Goal: Communication & Community: Answer question/provide support

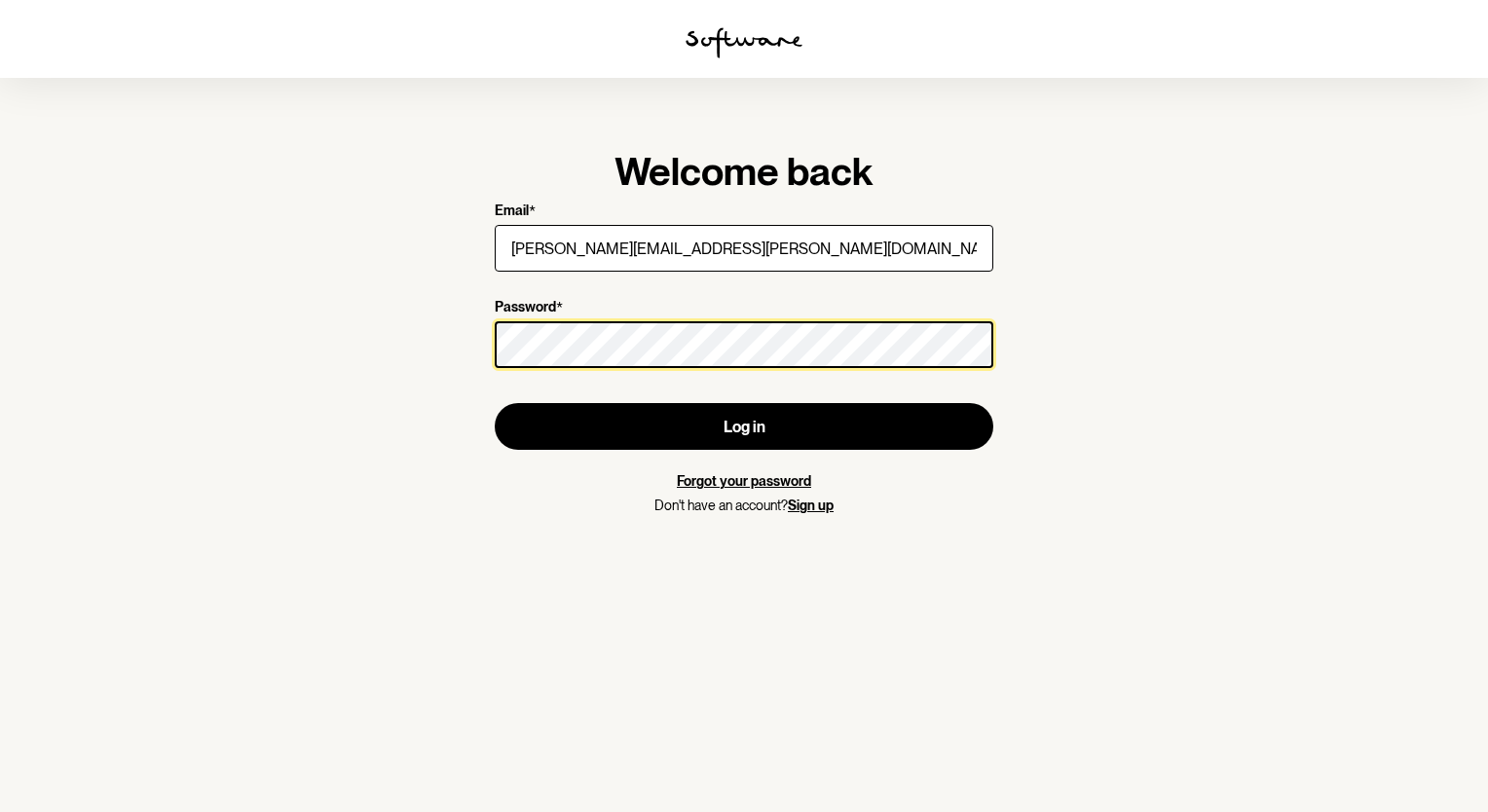
click at [494, 403] on button "Log in" at bounding box center [744, 425] width 498 height 46
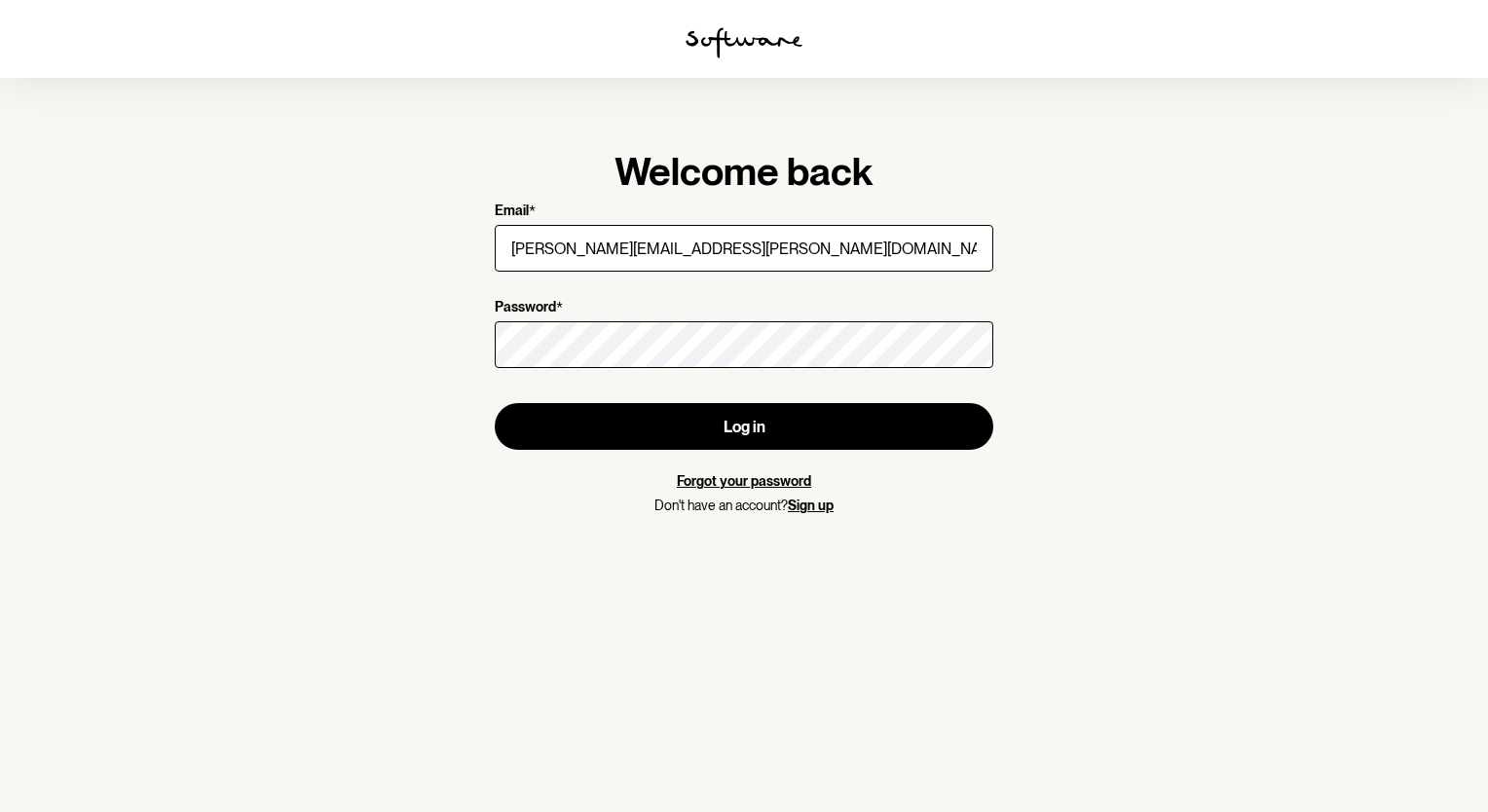
click at [1158, 265] on section "Welcome back Email * [PERSON_NAME][EMAIL_ADDRESS][PERSON_NAME][DOMAIN_NAME] Pas…" at bounding box center [744, 406] width 1488 height 812
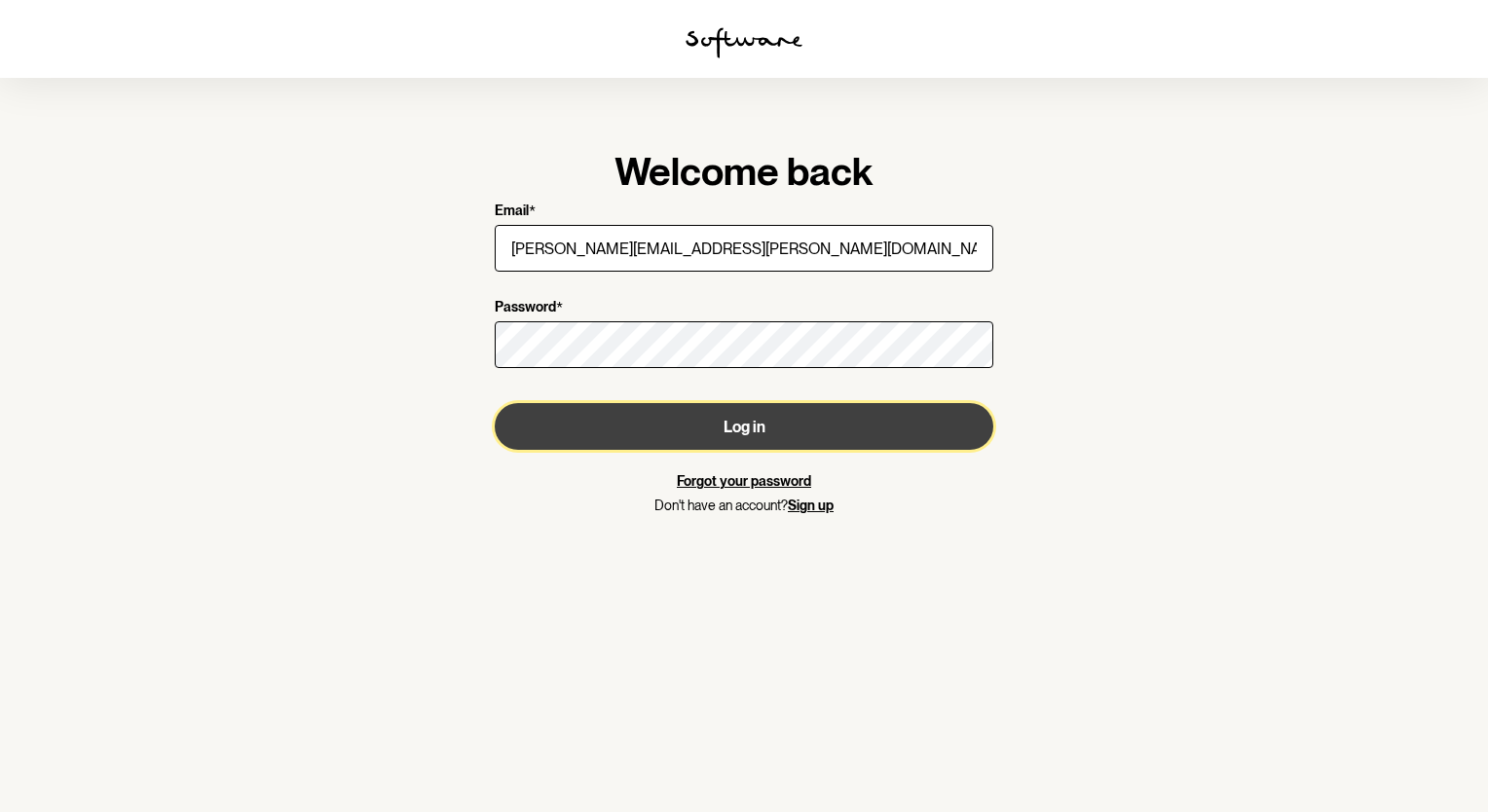
click at [660, 422] on button "Log in" at bounding box center [744, 425] width 498 height 46
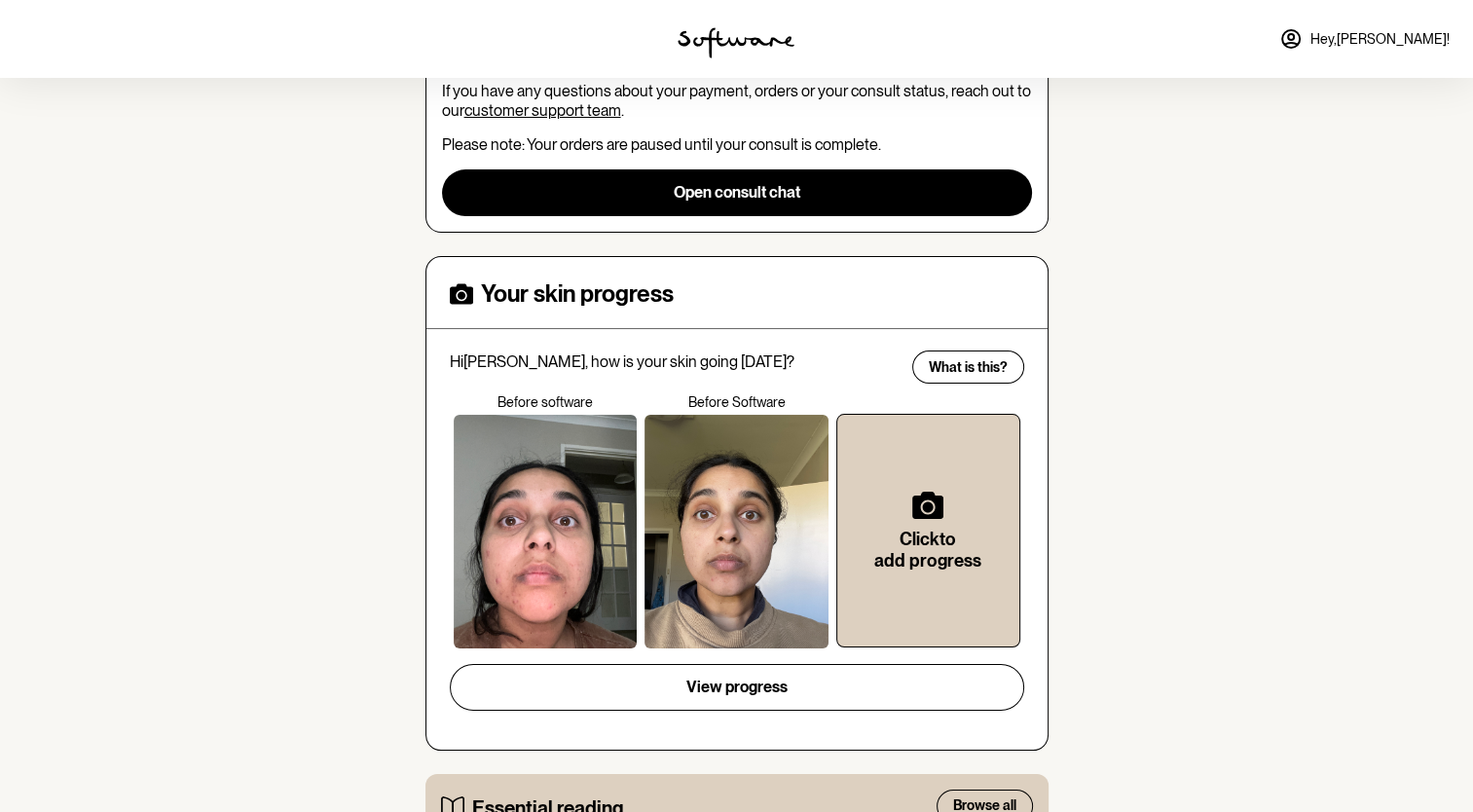
scroll to position [195, 0]
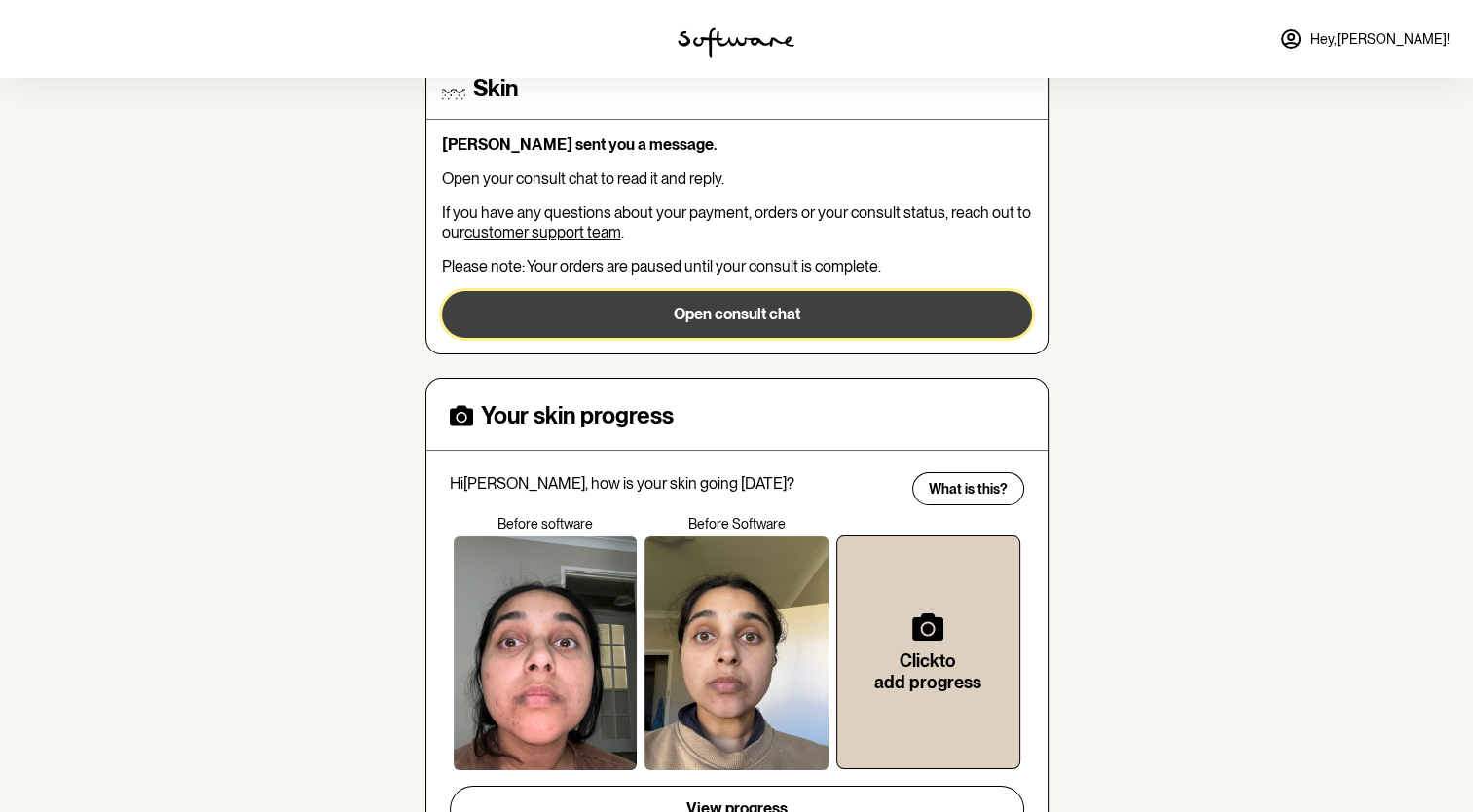
click at [730, 313] on button "Open consult chat" at bounding box center [736, 314] width 590 height 46
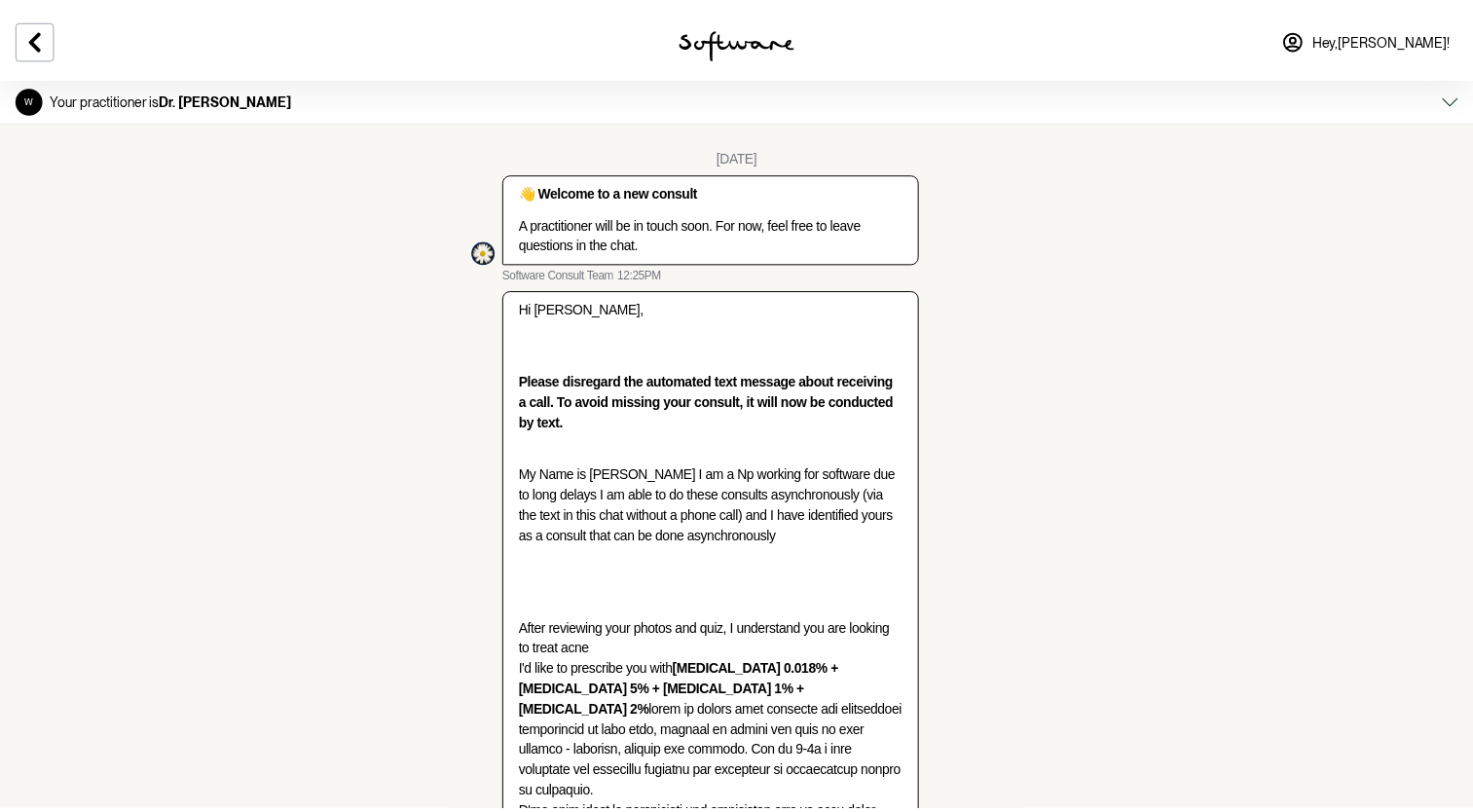
scroll to position [2820, 0]
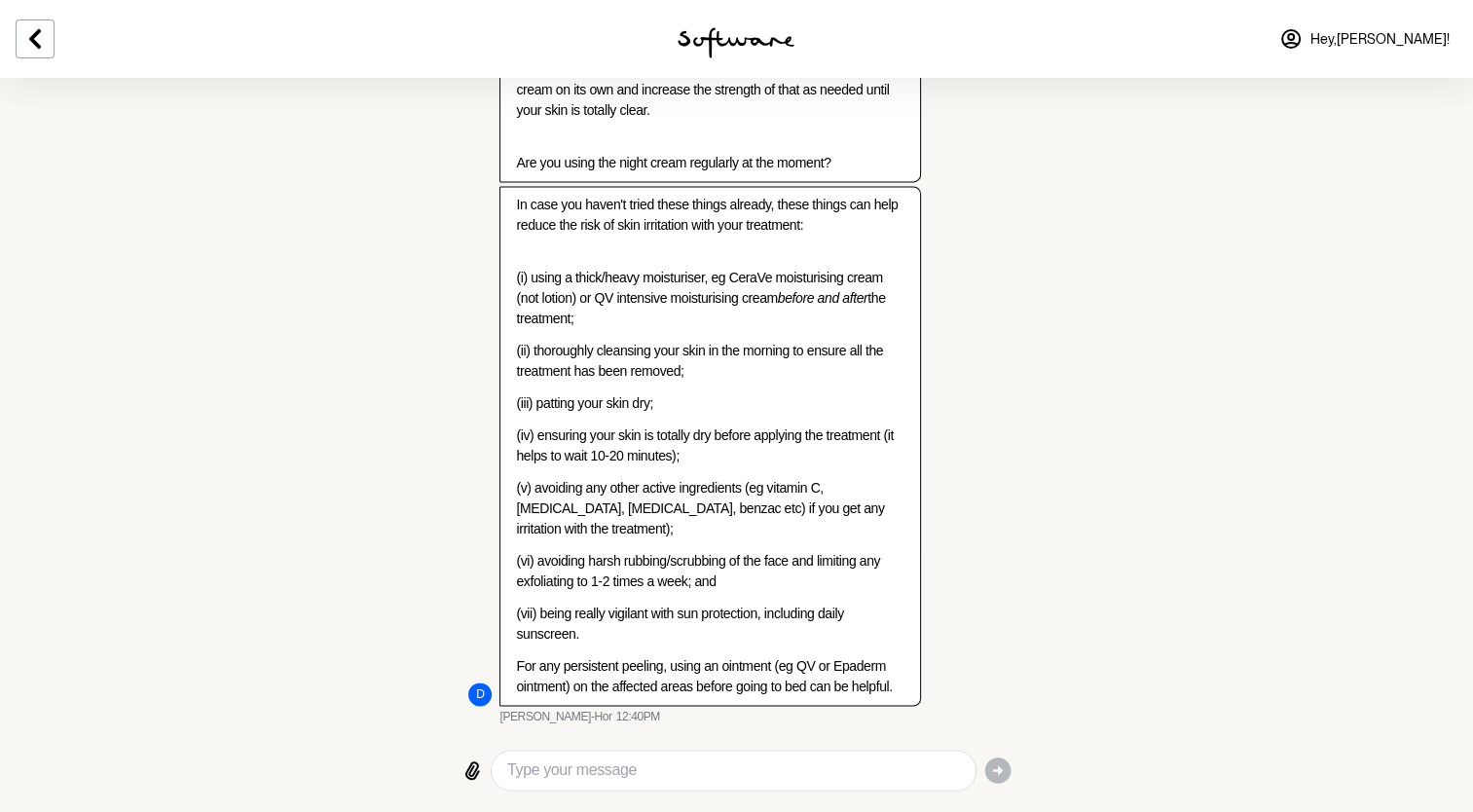
click at [624, 776] on textarea "Type your message" at bounding box center [733, 770] width 452 height 24
type textarea "I"
click at [896, 765] on textarea "I'm using the night cream regularly, I don't often miss it." at bounding box center [733, 770] width 452 height 24
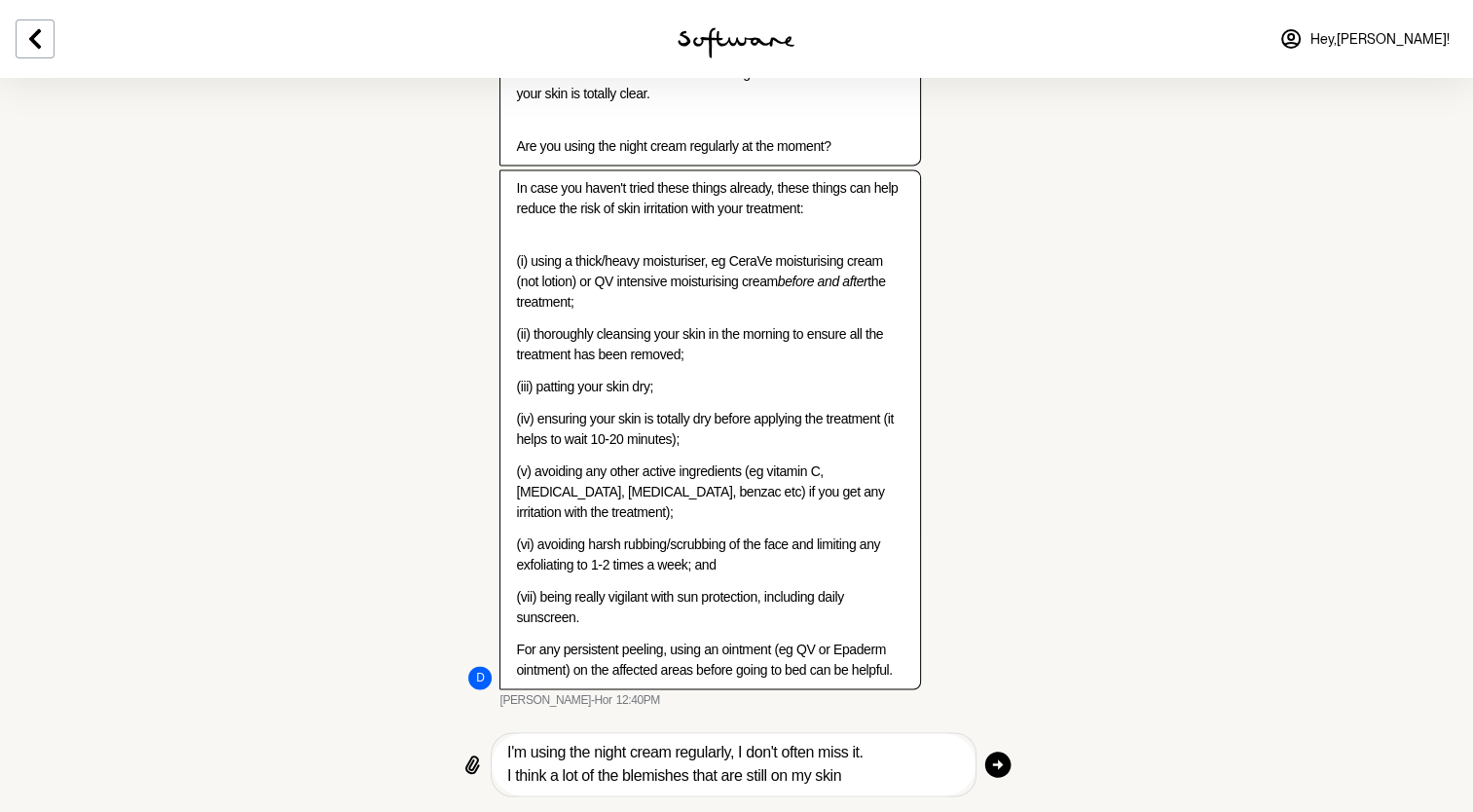
click at [534, 787] on textarea "I'm using the night cream regularly, I don't often miss it. I think a lot of th…" at bounding box center [733, 764] width 452 height 46
click at [914, 795] on div "I'm using the night cream regularly, I don't often miss it. I believe a lot of …" at bounding box center [733, 764] width 483 height 62
click at [865, 787] on textarea "I'm using the night cream regularly, I don't often miss it. I believe a lot of …" at bounding box center [733, 764] width 452 height 46
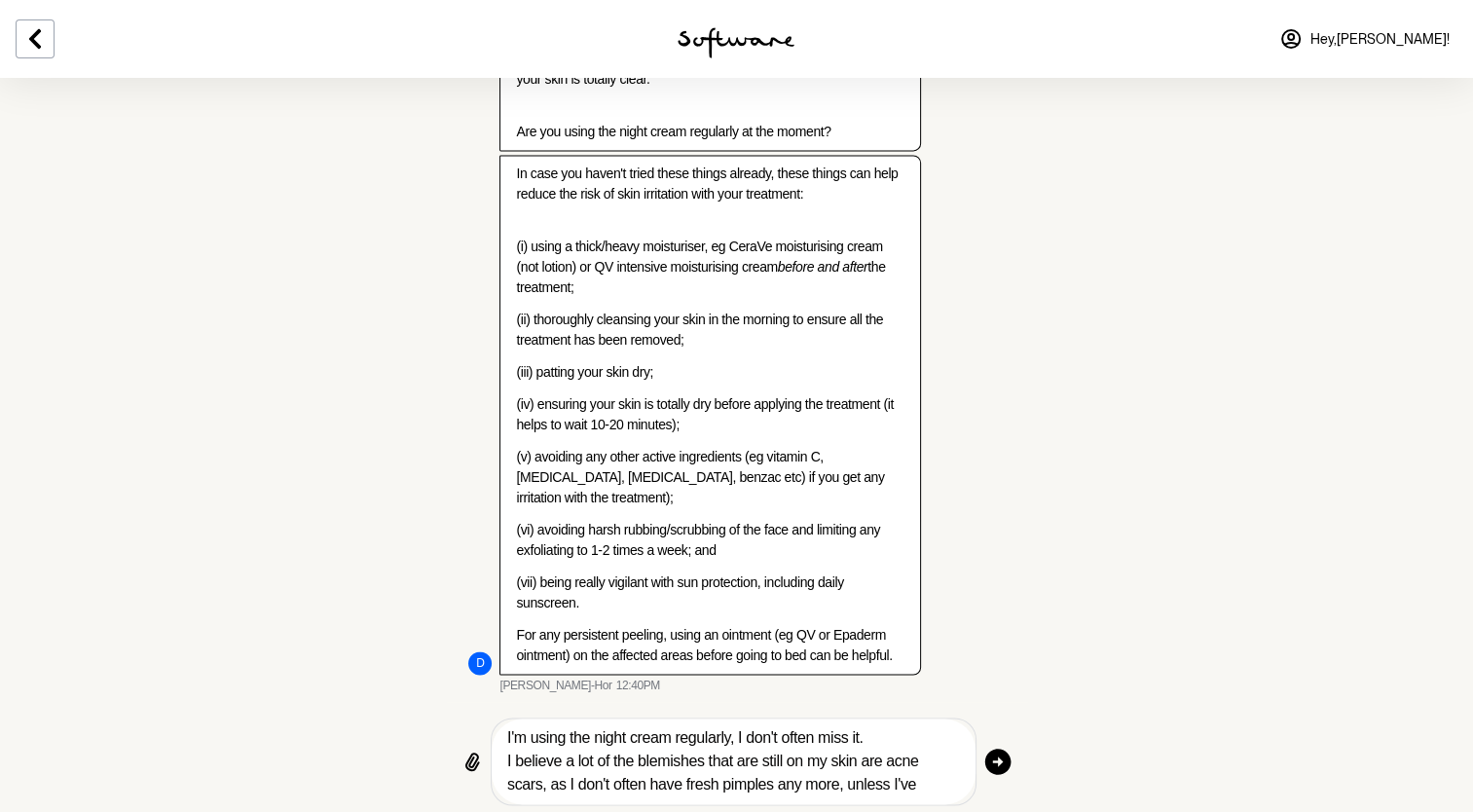
scroll to position [2858, 0]
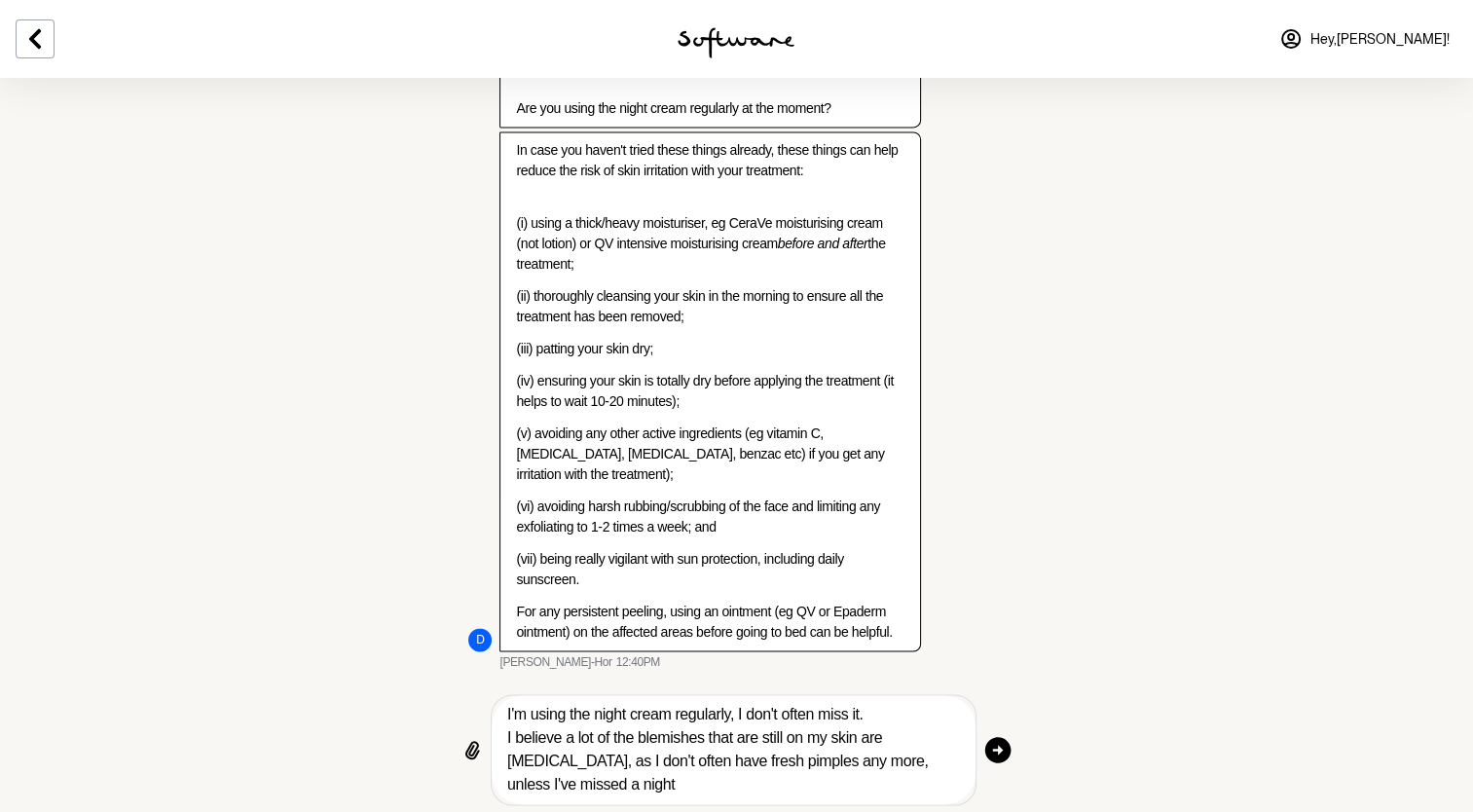
click at [572, 796] on textarea "I'm using the night cream regularly, I don't often miss it. I believe a lot of …" at bounding box center [733, 749] width 452 height 94
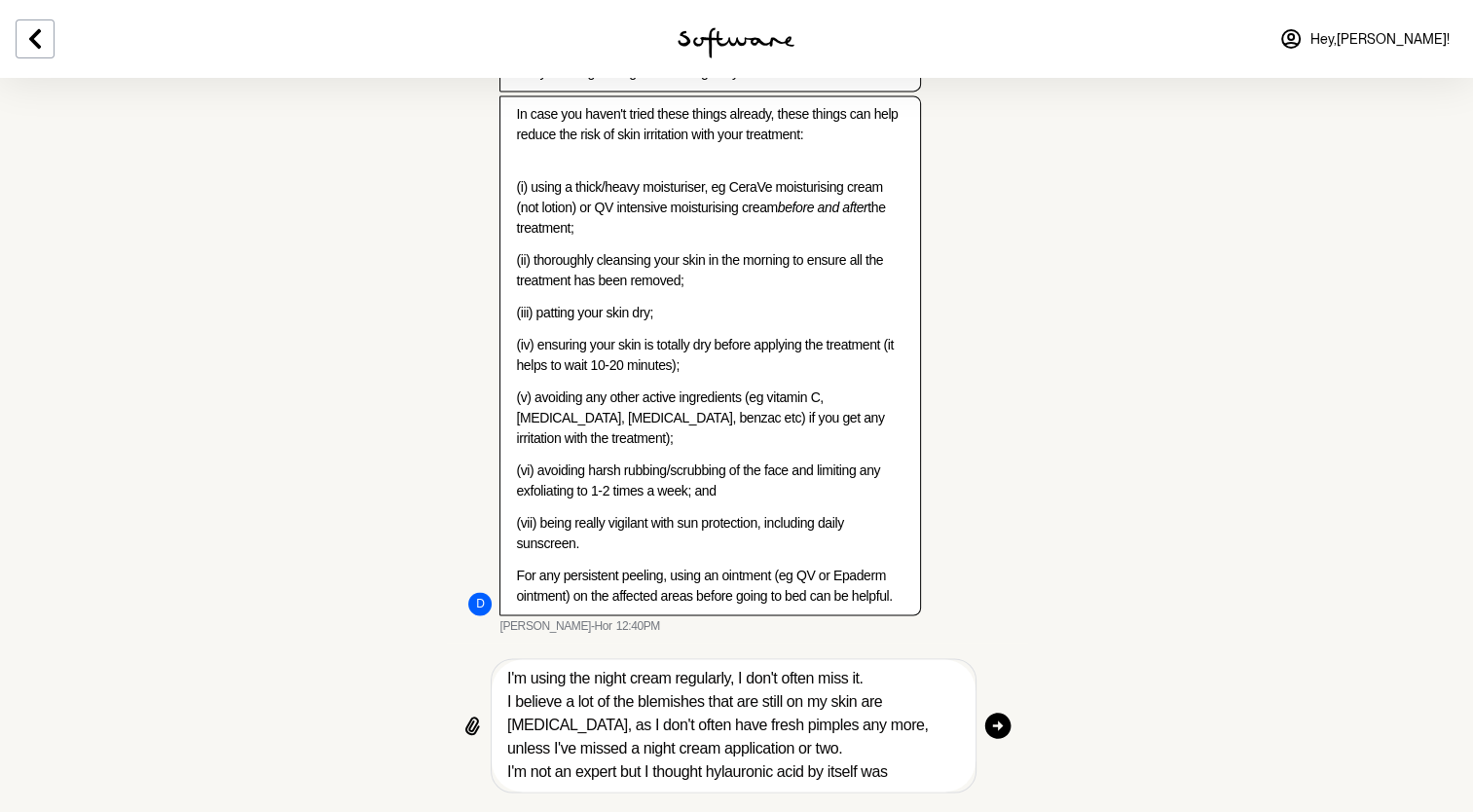
scroll to position [2909, 0]
drag, startPoint x: 917, startPoint y: 779, endPoint x: 657, endPoint y: 780, distance: 260.0
click at [657, 780] on textarea "I'm using the night cream regularly, I don't often miss it. I believe a lot of …" at bounding box center [733, 724] width 452 height 117
click at [925, 781] on textarea "I'm using the night cream regularly, I don't often miss it. I believe a lot of …" at bounding box center [733, 724] width 452 height 117
drag, startPoint x: 909, startPoint y: 769, endPoint x: 646, endPoint y: 768, distance: 263.0
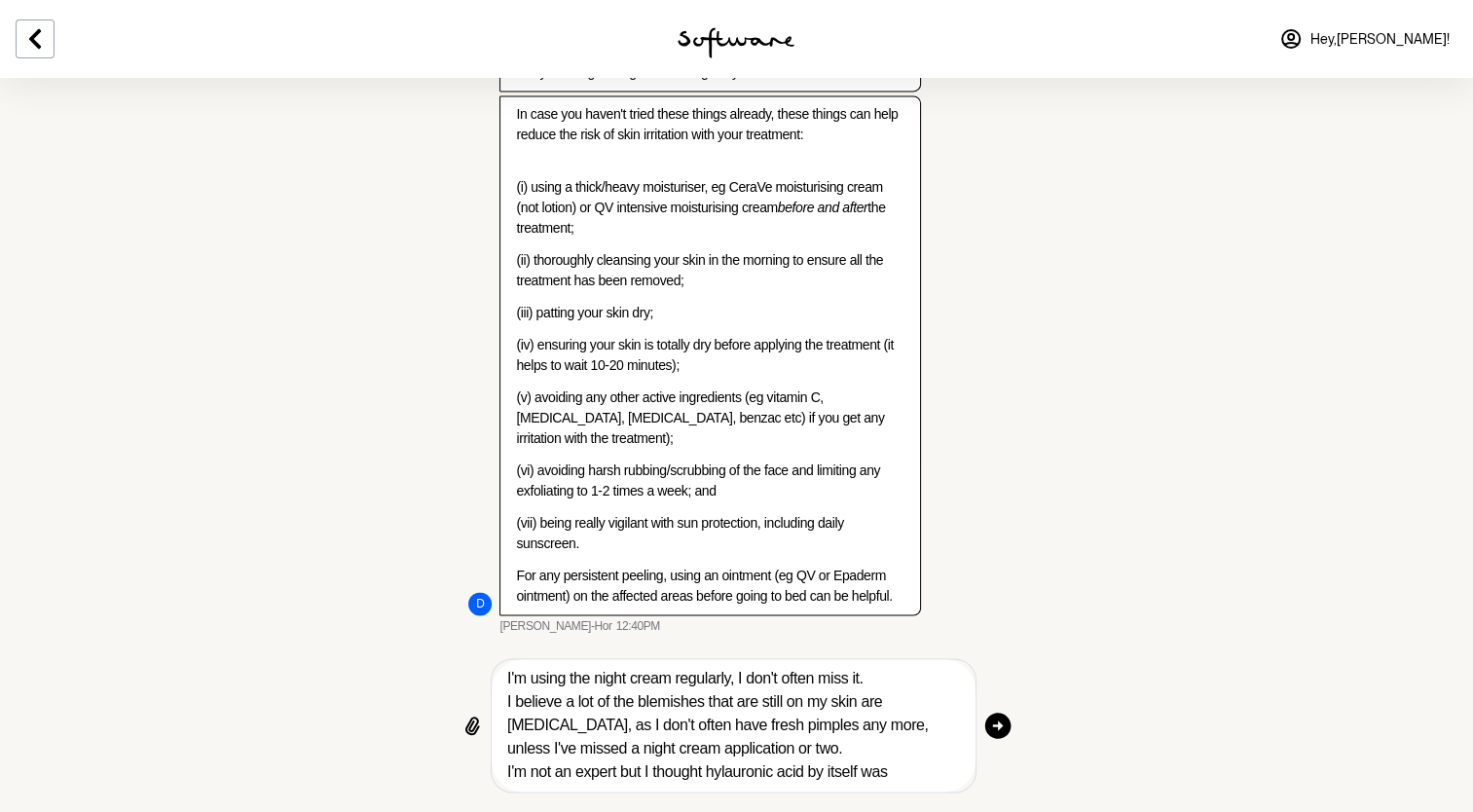
click at [646, 768] on textarea "I'm using the night cream regularly, I don't often miss it. I believe a lot of …" at bounding box center [733, 724] width 452 height 117
click at [903, 679] on textarea "I'm using the night cream regularly, I don't often miss it. I believe a lot of …" at bounding box center [733, 724] width 452 height 117
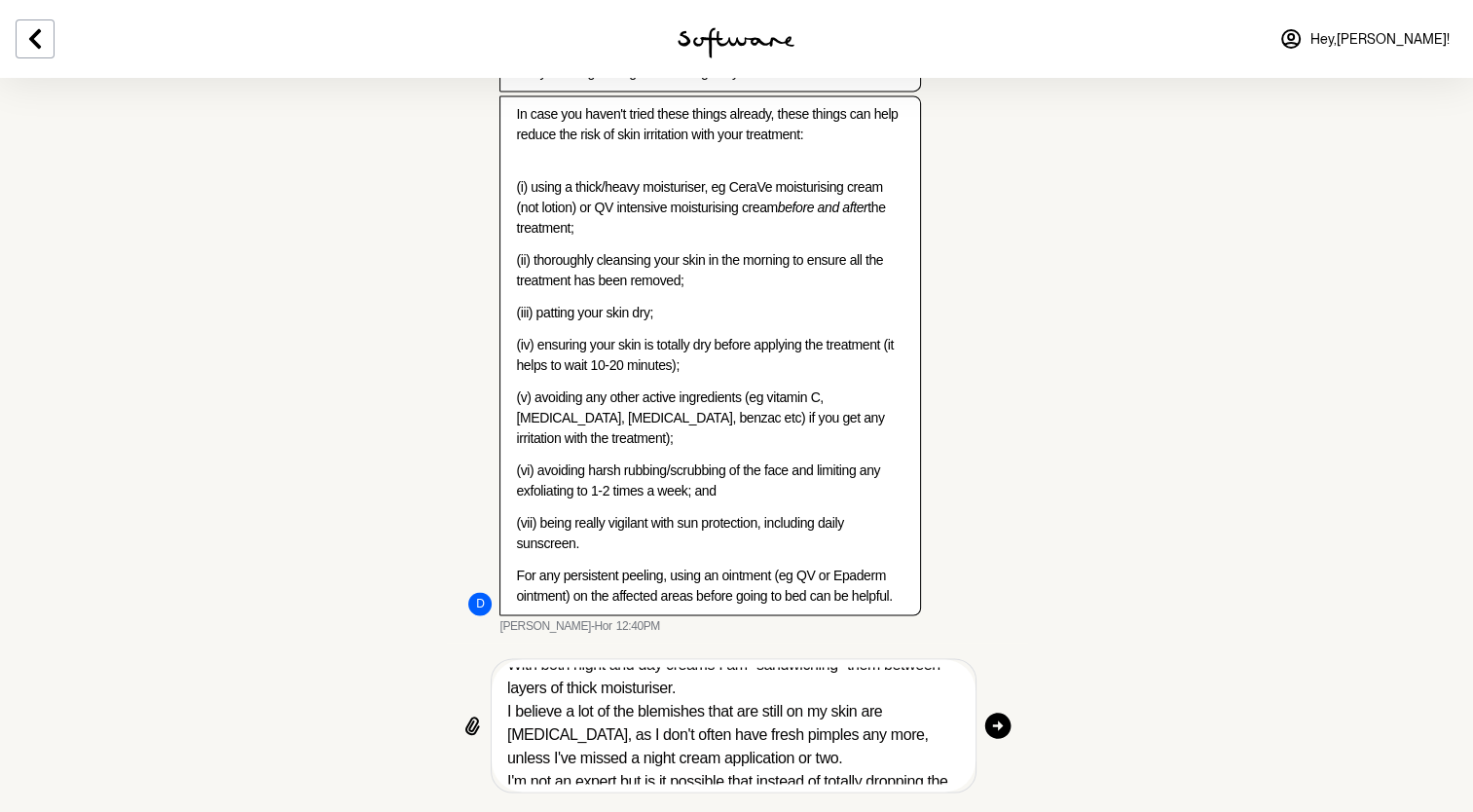
scroll to position [94, 0]
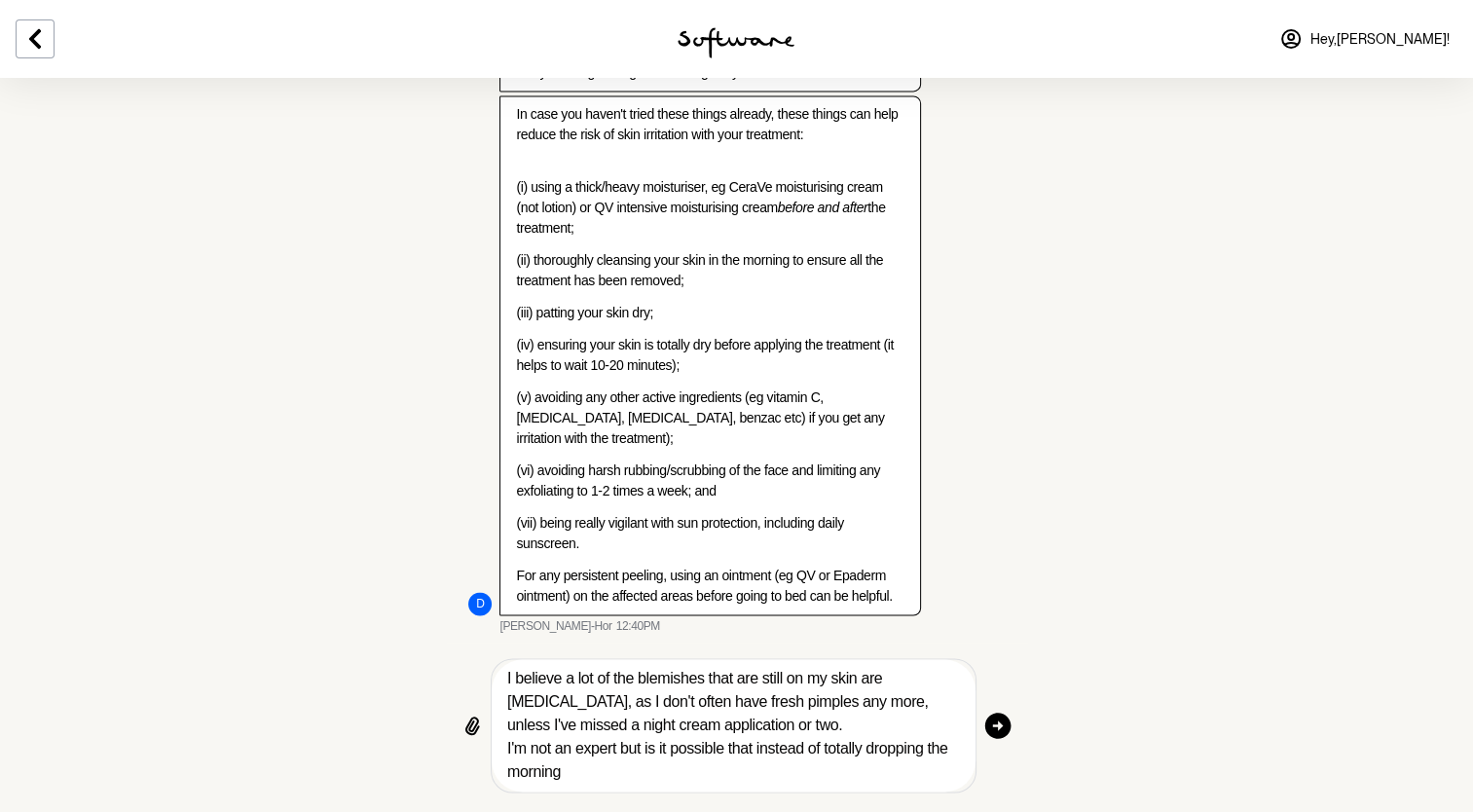
click at [661, 782] on textarea "I'm using the night cream regularly, I don't often miss it. It no longer makes …" at bounding box center [733, 724] width 452 height 117
drag, startPoint x: 670, startPoint y: 785, endPoint x: 524, endPoint y: 771, distance: 146.7
click at [524, 771] on div "I'm using the night cream regularly, I don't often miss it. It no longer makes …" at bounding box center [733, 725] width 483 height 132
drag, startPoint x: 508, startPoint y: 745, endPoint x: 630, endPoint y: 786, distance: 128.7
click at [630, 786] on div "I'm using the night cream regularly, I don't often miss it. It no longer makes …" at bounding box center [733, 725] width 483 height 132
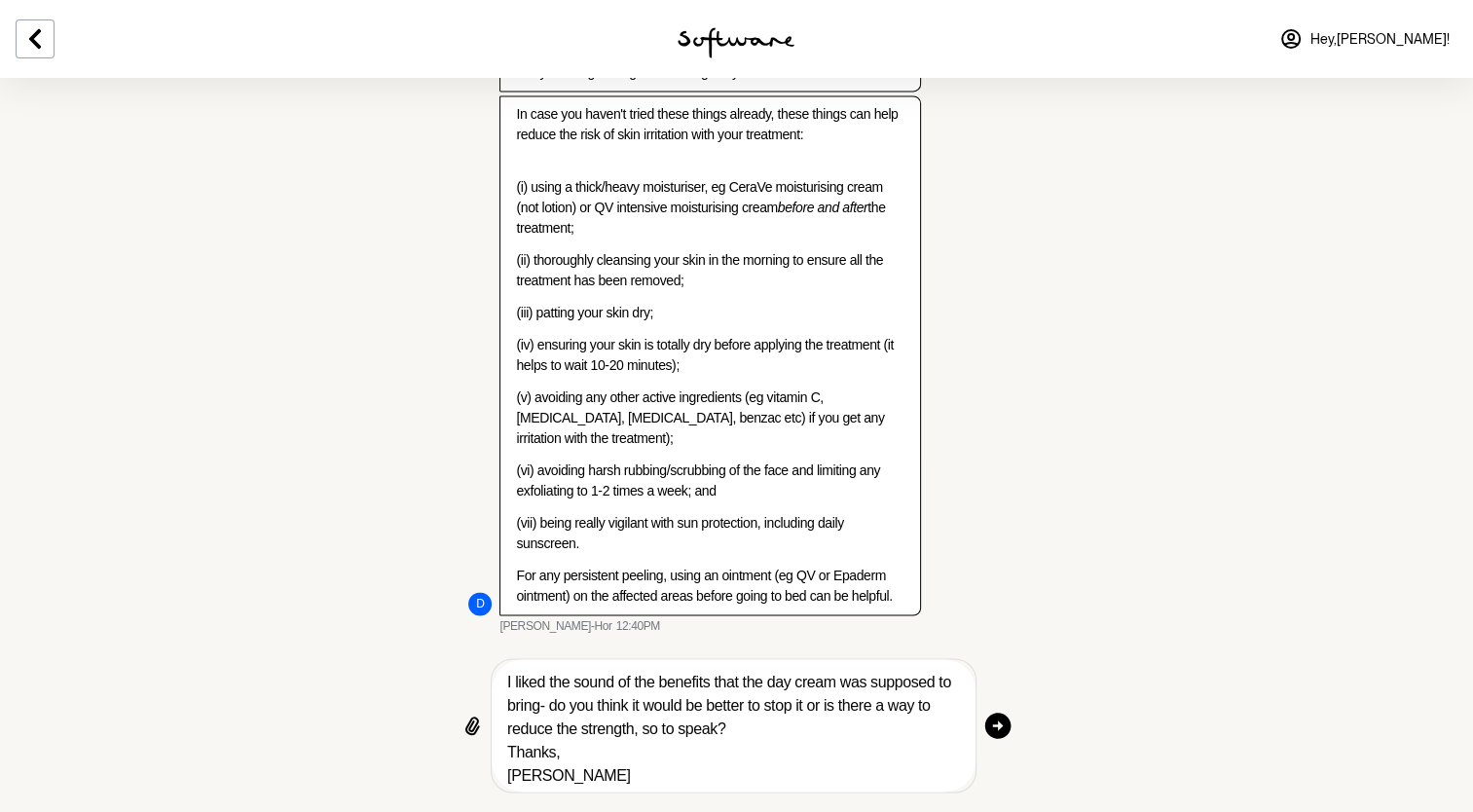
scroll to position [163, 0]
type textarea "I'm using the night cream regularly, I don't often miss it. It no longer makes …"
click at [1005, 733] on icon "button" at bounding box center [998, 724] width 27 height 27
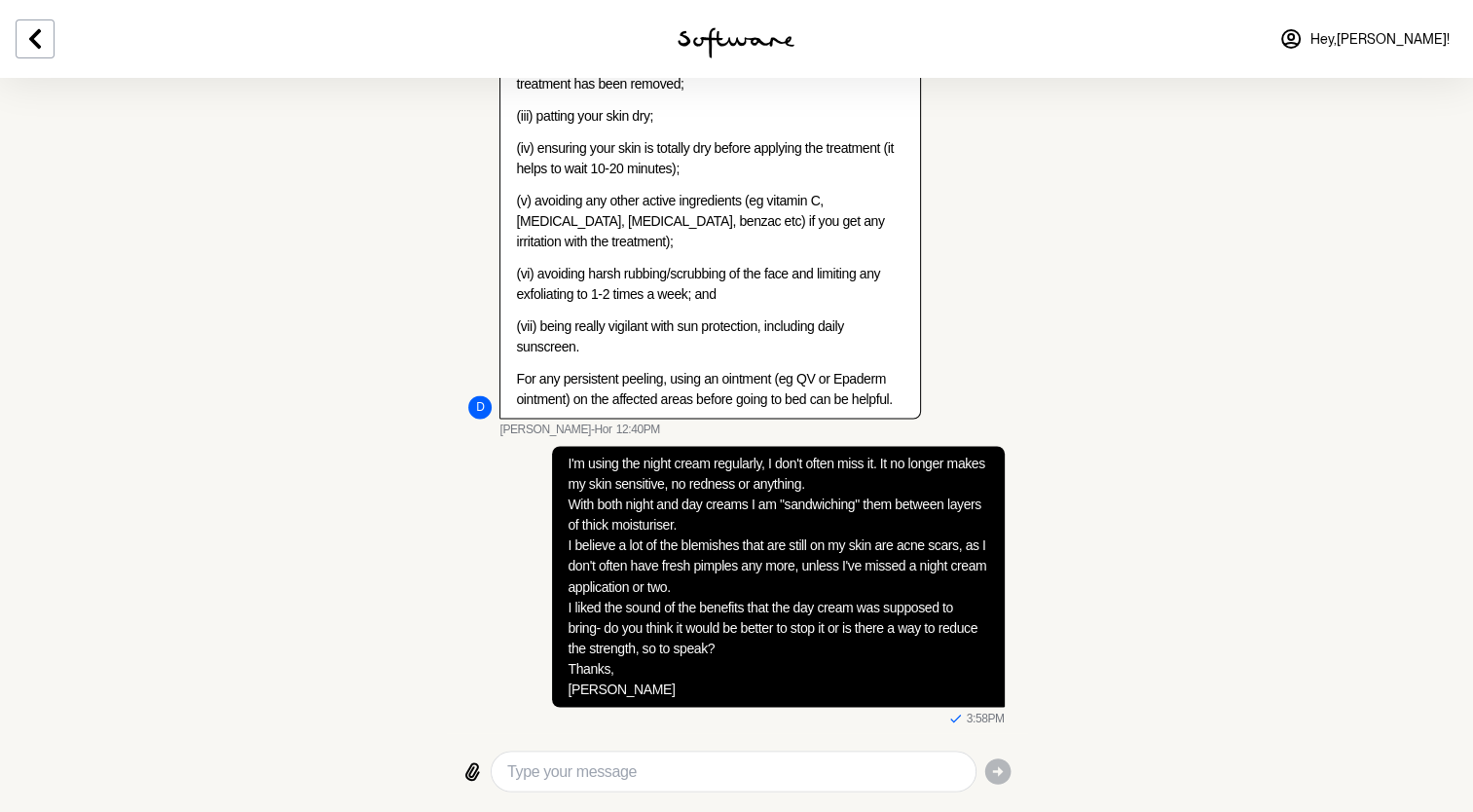
scroll to position [3107, 0]
